Goal: Communication & Community: Answer question/provide support

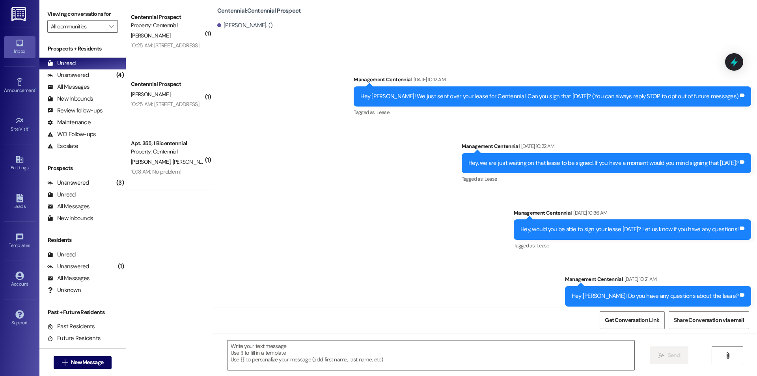
scroll to position [433, 0]
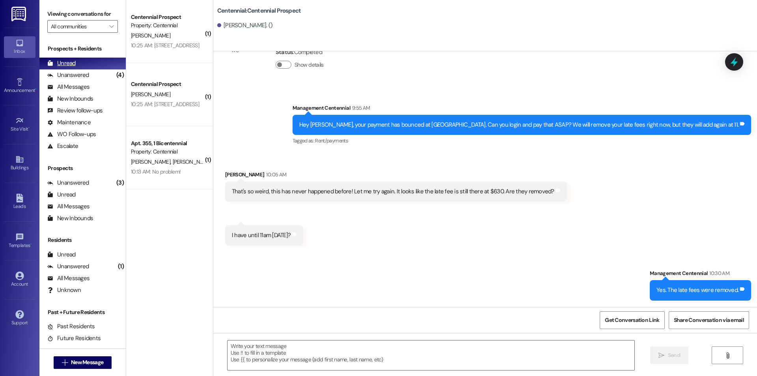
click at [65, 65] on div "Unread" at bounding box center [61, 63] width 28 height 8
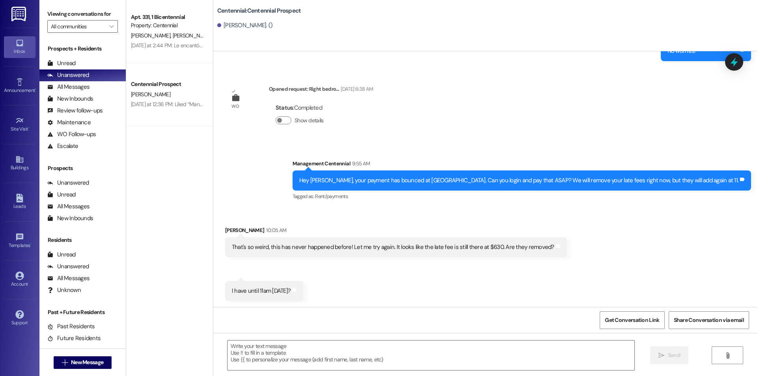
scroll to position [433, 0]
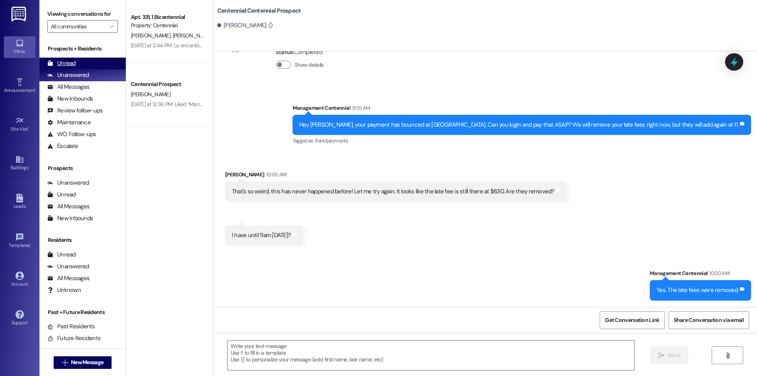
click at [53, 64] on div "Unread" at bounding box center [61, 63] width 28 height 8
